Goal: Navigation & Orientation: Find specific page/section

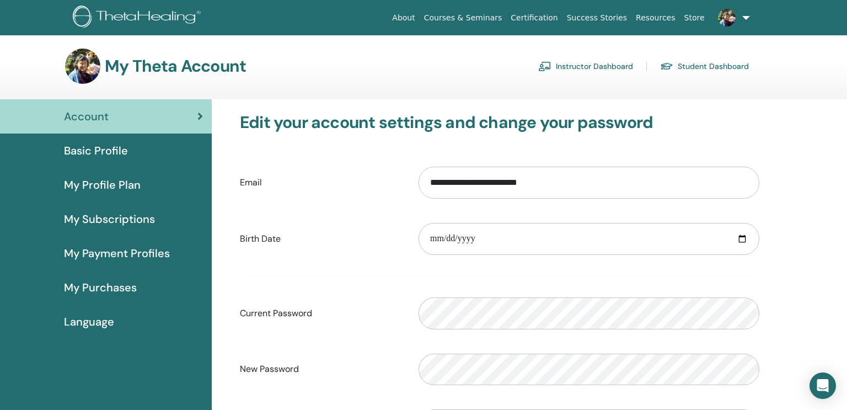
click at [114, 150] on span "Basic Profile" at bounding box center [96, 150] width 64 height 17
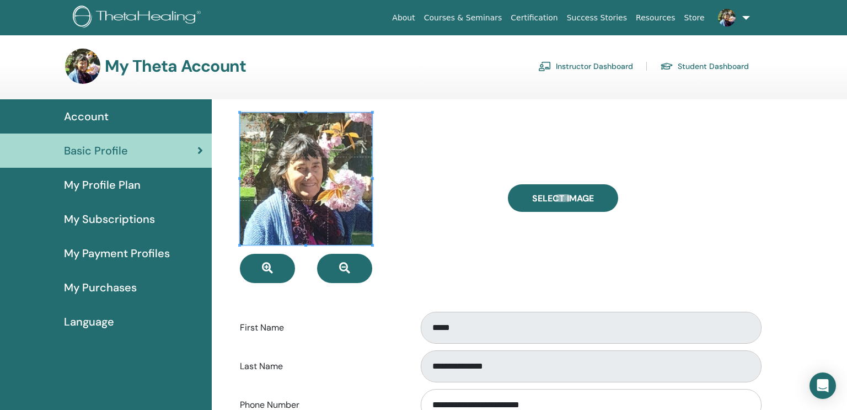
click at [461, 216] on div at bounding box center [366, 197] width 268 height 170
click at [106, 187] on span "My Profile Plan" at bounding box center [102, 184] width 77 height 17
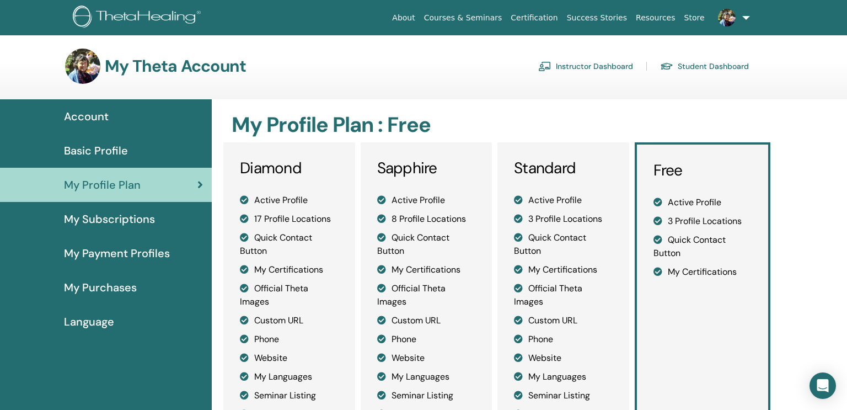
click at [749, 18] on link at bounding box center [731, 17] width 45 height 35
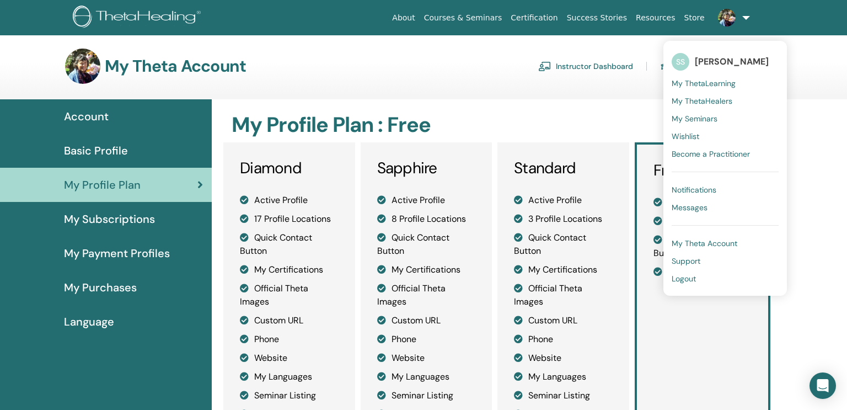
click at [691, 256] on span "Support" at bounding box center [686, 261] width 29 height 10
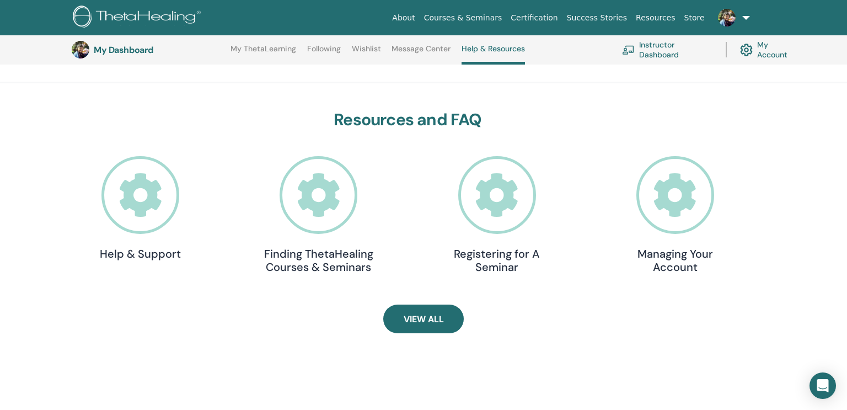
scroll to position [282, 0]
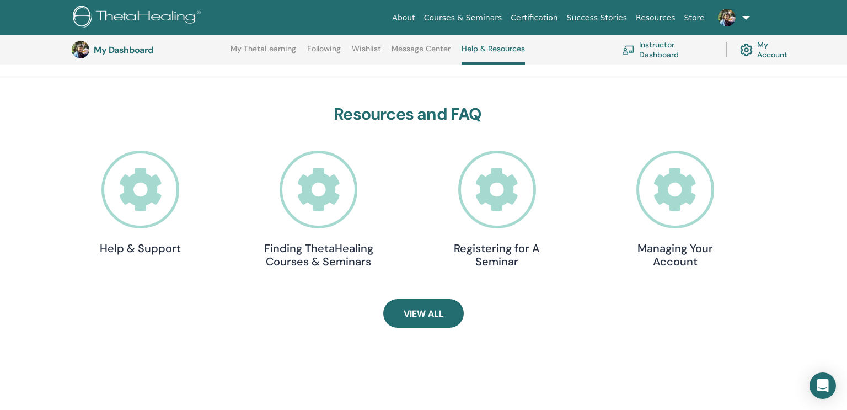
click at [138, 197] on icon at bounding box center [140, 190] width 78 height 78
